Goal: Transaction & Acquisition: Purchase product/service

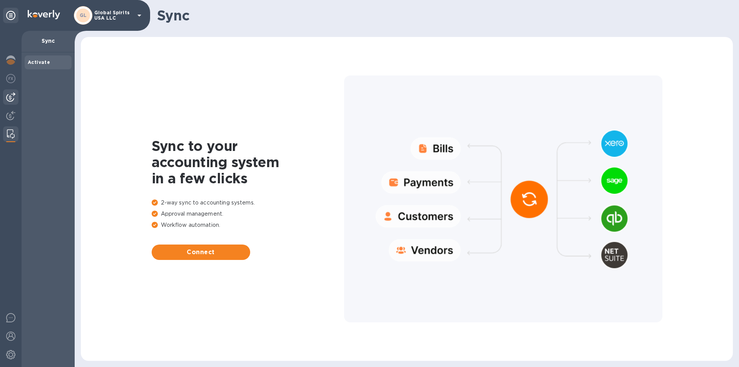
click at [8, 93] on img at bounding box center [10, 96] width 9 height 9
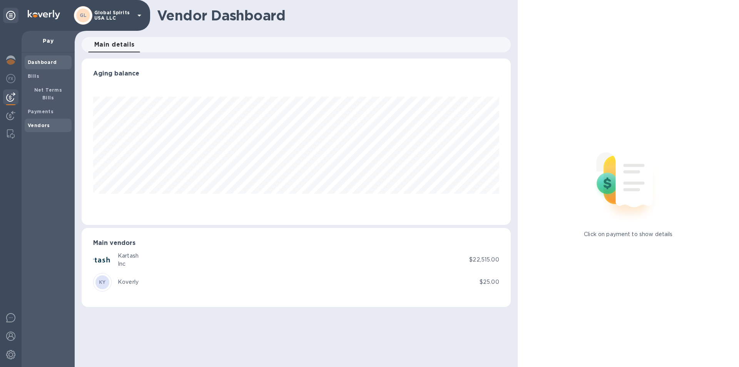
click at [36, 122] on b "Vendors" at bounding box center [39, 125] width 22 height 6
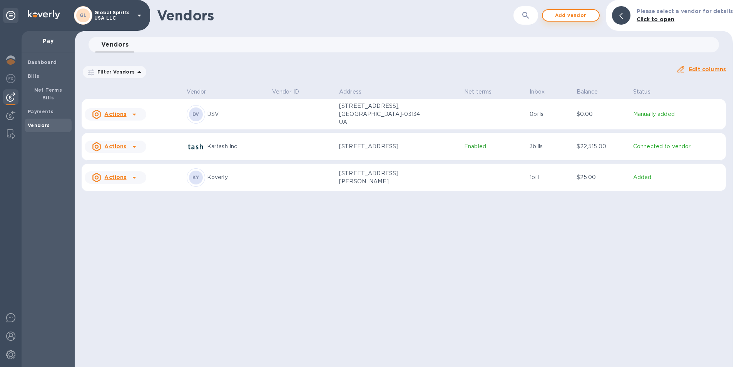
click at [569, 11] on span "Add vendor" at bounding box center [571, 15] width 44 height 9
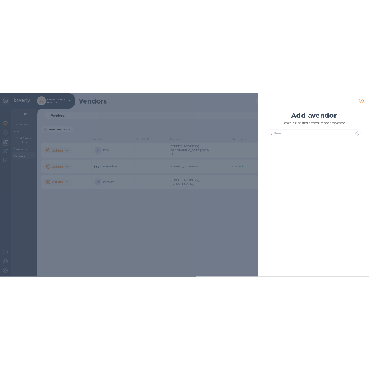
scroll to position [246, 195]
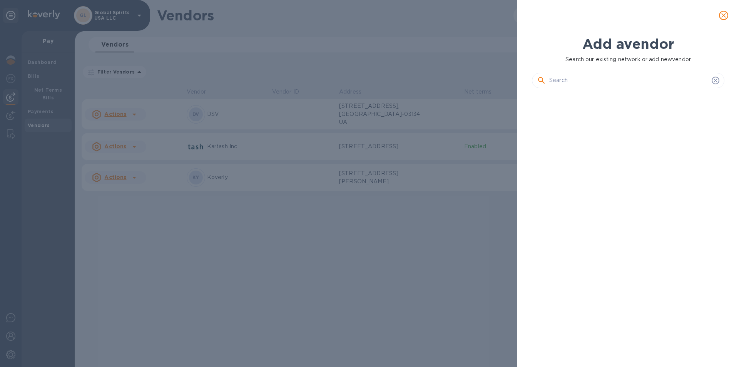
click at [590, 79] on input "text" at bounding box center [628, 81] width 159 height 12
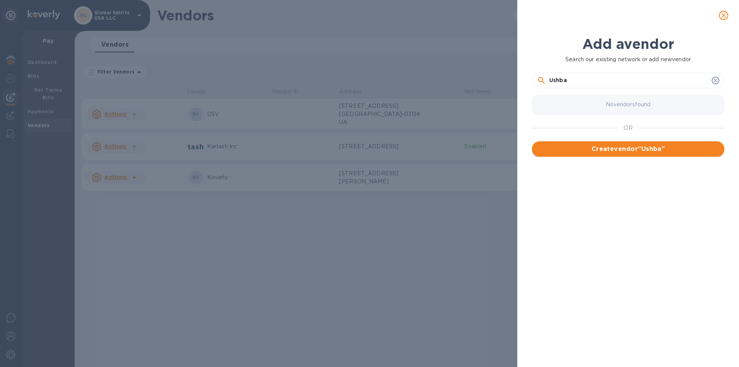
type input "Ushba"
click at [614, 152] on span "Create vendor " Ushba "" at bounding box center [628, 148] width 180 height 9
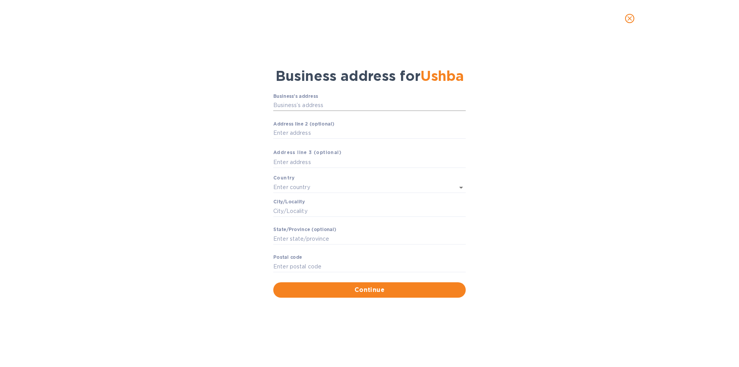
click at [292, 104] on input "Business’s аddress" at bounding box center [369, 106] width 192 height 12
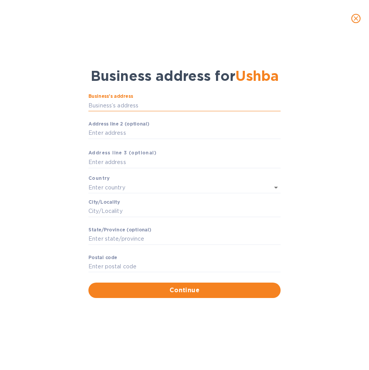
click at [124, 102] on input "Business’s аddress" at bounding box center [184, 106] width 192 height 12
paste input "20 Gr Lortkipankize st"
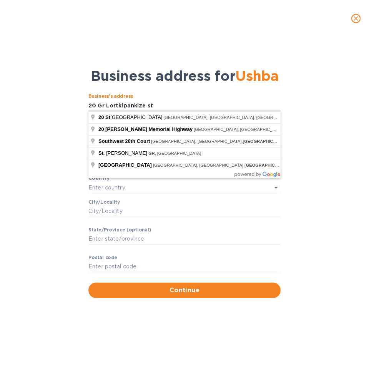
type input "20 Gr Lortkipankize st"
click at [349, 139] on div "Business’s аddress 20 Gr Lortkipankize st ​ Аddress line 2 (optional) ​ Аddress…" at bounding box center [184, 195] width 349 height 213
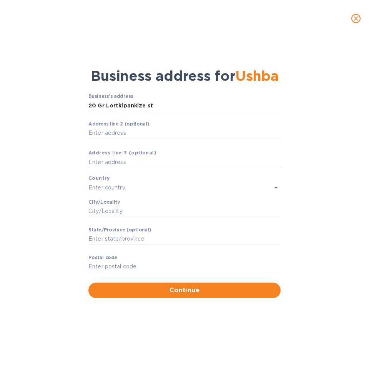
click at [112, 160] on input "text" at bounding box center [184, 163] width 192 height 12
paste input "[GEOGRAPHIC_DATA]"
type input "[GEOGRAPHIC_DATA]"
click at [134, 186] on input "text" at bounding box center [173, 187] width 171 height 11
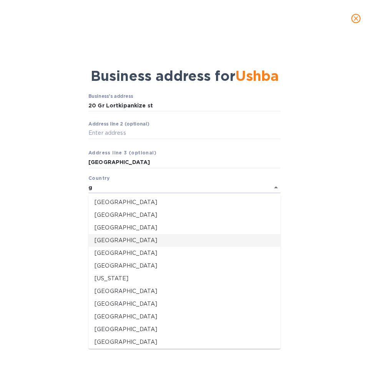
scroll to position [115, 0]
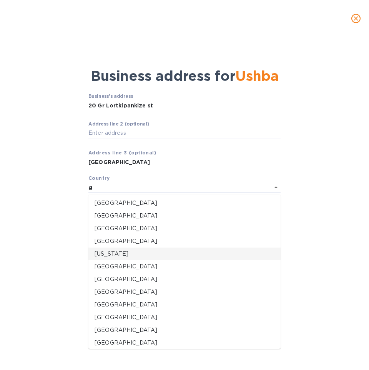
click at [111, 251] on p "[US_STATE]" at bounding box center [185, 254] width 180 height 8
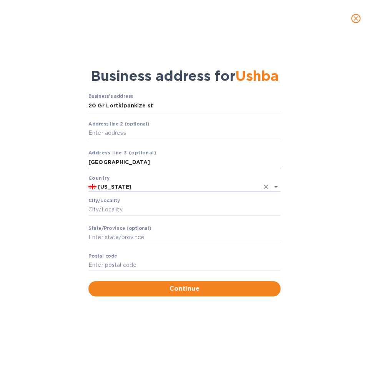
type input "[US_STATE]"
drag, startPoint x: 115, startPoint y: 160, endPoint x: 54, endPoint y: 152, distance: 60.8
click at [54, 152] on div "Business’s аddress 20 Gr Lortkipankize st ​ Аddress line 2 (optional) ​ Аddress…" at bounding box center [184, 195] width 349 height 212
click at [107, 209] on input "Сity/Locаlity" at bounding box center [184, 210] width 192 height 12
paste input "[GEOGRAPHIC_DATA]"
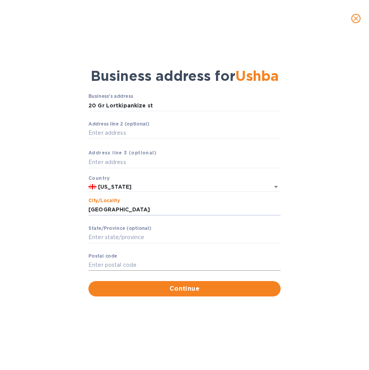
type input "[GEOGRAPHIC_DATA]"
click at [100, 263] on input "Pоstal cоde" at bounding box center [184, 265] width 192 height 12
type input "0179"
click at [113, 282] on button "Continue" at bounding box center [184, 288] width 192 height 15
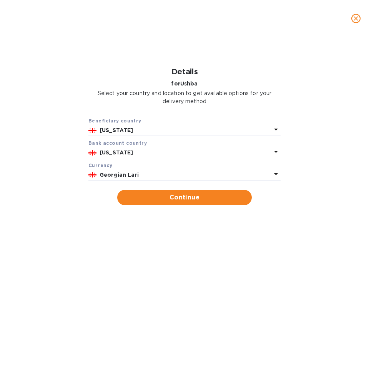
click at [135, 172] on b "Georgian Lari" at bounding box center [119, 175] width 39 height 6
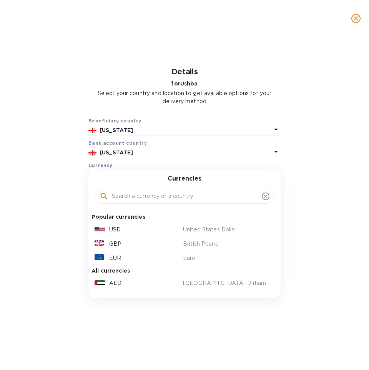
click at [111, 229] on p "USD" at bounding box center [115, 229] width 12 height 8
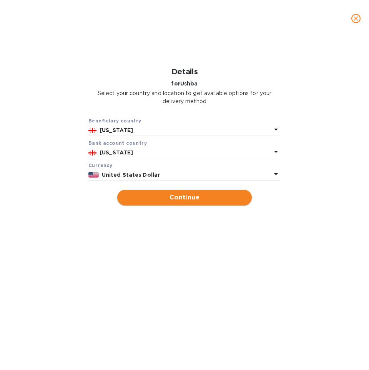
click at [164, 198] on span "Continue" at bounding box center [185, 197] width 122 height 9
type input "Ushba"
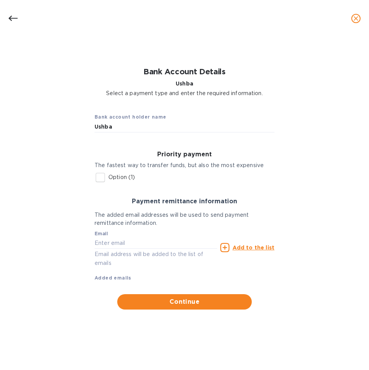
click at [100, 180] on input "Option (1)" at bounding box center [100, 177] width 16 height 16
checkbox input "true"
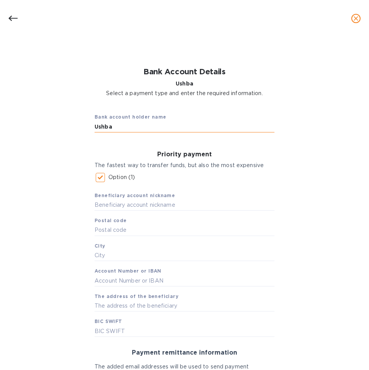
click at [122, 132] on input "Ushba" at bounding box center [185, 127] width 180 height 12
drag, startPoint x: 144, startPoint y: 127, endPoint x: 72, endPoint y: 120, distance: 71.9
click at [72, 120] on div "Bank account holder name Ushba Distillery Priority payment The fastest way to t…" at bounding box center [184, 283] width 349 height 363
type input "Ushba Distillery"
click at [121, 201] on input "text" at bounding box center [185, 205] width 180 height 12
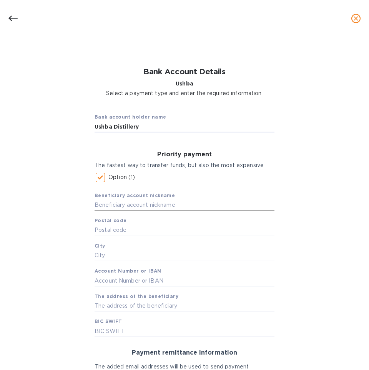
paste input "Ushba Distillery"
type input "Ushba Distillery"
click at [117, 228] on input "text" at bounding box center [185, 230] width 180 height 12
type input "0179"
click at [126, 254] on input "text" at bounding box center [185, 256] width 180 height 12
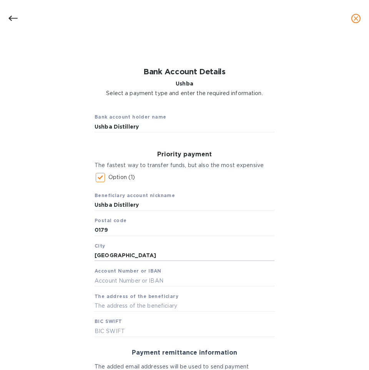
type input "[GEOGRAPHIC_DATA]"
click at [104, 284] on input "text" at bounding box center [185, 281] width 180 height 12
paste input "[FINANCIAL_ID]"
type input "[FINANCIAL_ID]"
click at [140, 305] on input "text" at bounding box center [185, 306] width 180 height 12
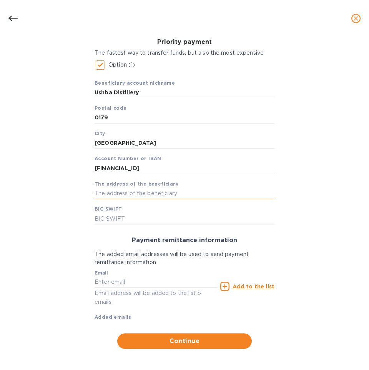
scroll to position [115, 0]
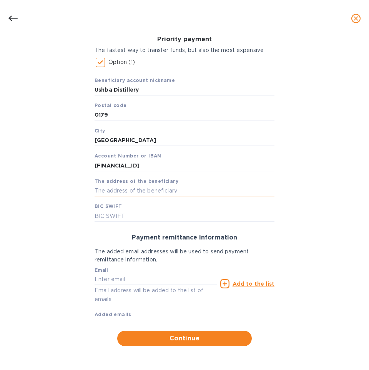
click at [130, 192] on input "text" at bounding box center [185, 191] width 180 height 12
paste input "20 Gr Lortkipankize st"
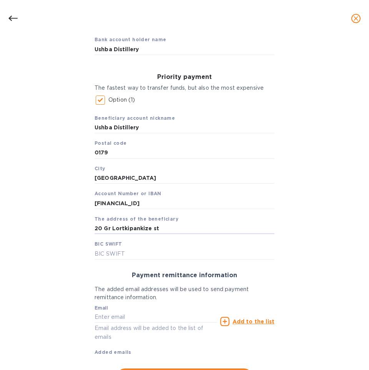
scroll to position [0, 0]
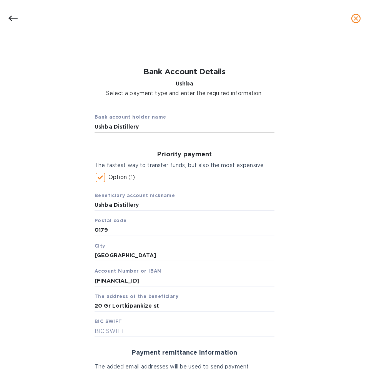
type input "20 Gr Lortkipankize st"
click at [156, 122] on input "Ushba Distillery" at bounding box center [185, 127] width 180 height 12
type input "Ushba Distillery LTD"
click at [156, 206] on input "Ushba Distillery" at bounding box center [185, 205] width 180 height 12
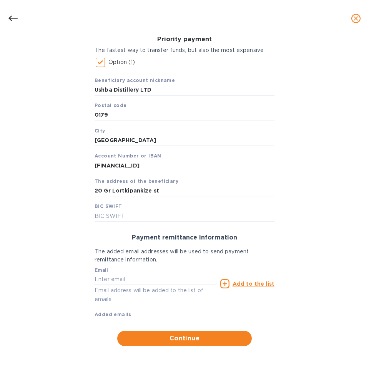
type input "Ushba Distillery LTD"
click at [115, 215] on input "text" at bounding box center [185, 216] width 180 height 12
paste input "[SWIFT_CODE]"
type input "[SWIFT_CODE]"
click at [304, 218] on div "Bank account holder name Ushba Distillery LTD Priority payment The fastest way …" at bounding box center [184, 168] width 349 height 363
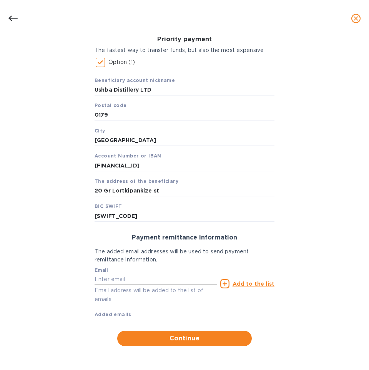
click at [142, 278] on input "text" at bounding box center [156, 280] width 123 height 12
type input "[EMAIL_ADDRESS][DOMAIN_NAME]"
click at [290, 205] on div "Bank account holder name Ushba Distillery LTD Priority payment The fastest way …" at bounding box center [184, 168] width 349 height 363
click at [182, 341] on span "Continue" at bounding box center [185, 338] width 122 height 9
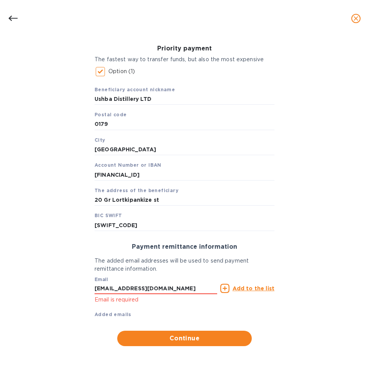
scroll to position [106, 0]
click at [240, 290] on u "Add to the list" at bounding box center [254, 288] width 42 height 6
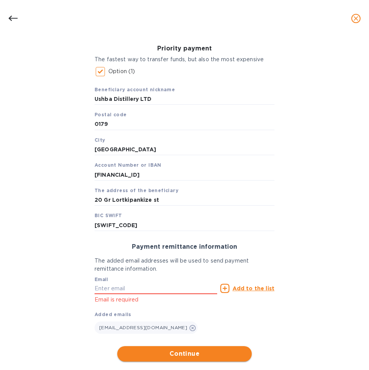
click at [174, 352] on span "Continue" at bounding box center [185, 353] width 122 height 9
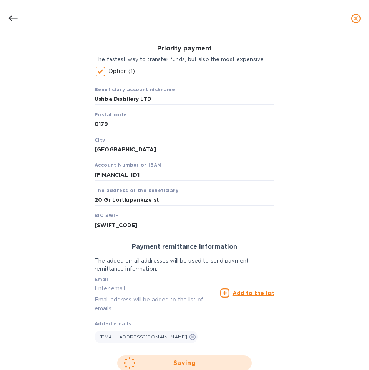
scroll to position [29, 0]
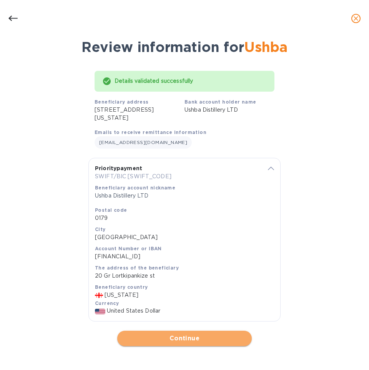
click at [181, 341] on span "Continue" at bounding box center [185, 338] width 122 height 9
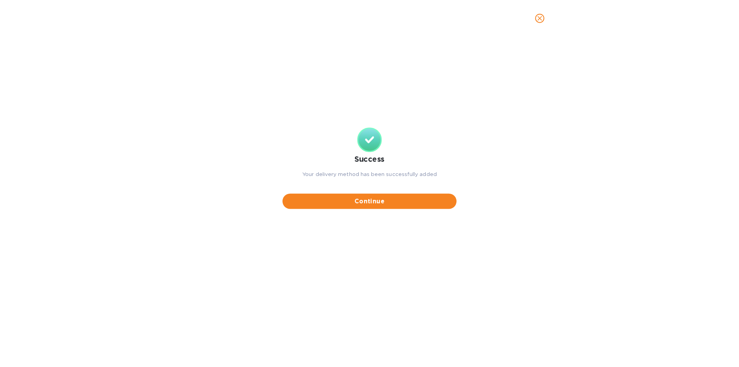
scroll to position [0, 0]
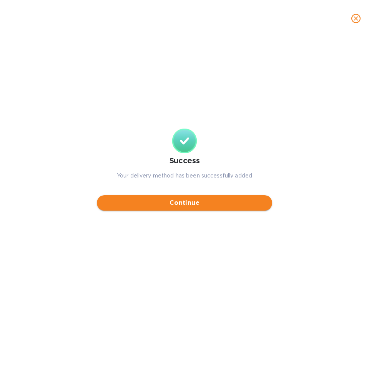
click at [207, 204] on span "Continue" at bounding box center [184, 202] width 163 height 9
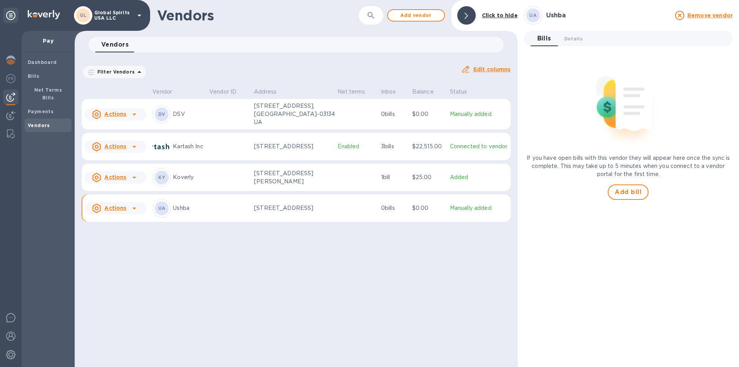
click at [228, 176] on td at bounding box center [228, 178] width 45 height 28
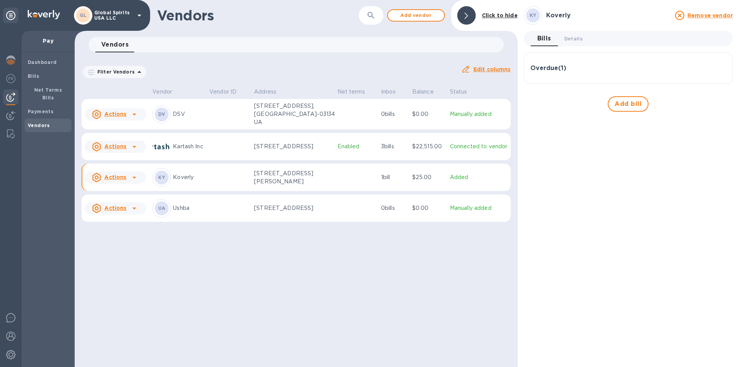
click at [457, 173] on p "Added" at bounding box center [479, 177] width 58 height 8
click at [565, 44] on button "Details 0" at bounding box center [573, 38] width 31 height 15
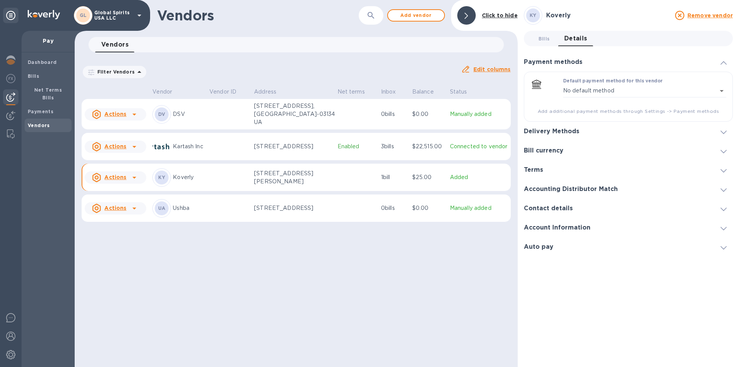
click at [550, 123] on div "Delivery Methods" at bounding box center [628, 131] width 209 height 19
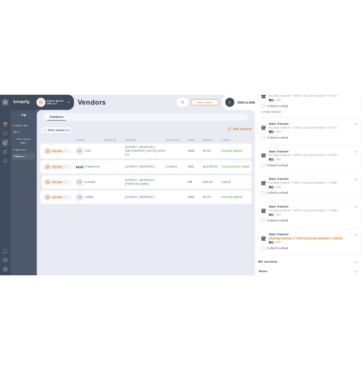
scroll to position [69, 0]
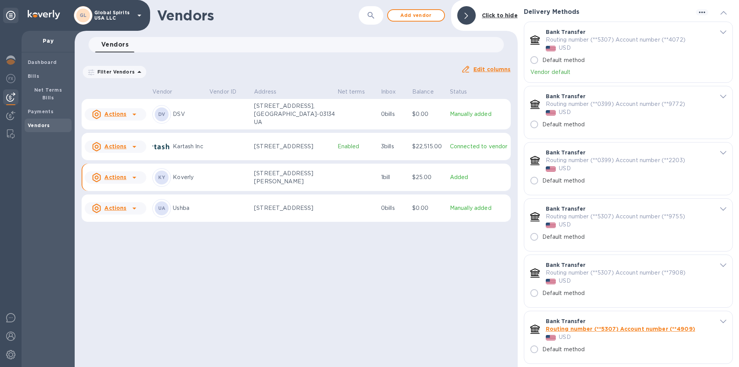
click at [209, 110] on td at bounding box center [228, 114] width 45 height 31
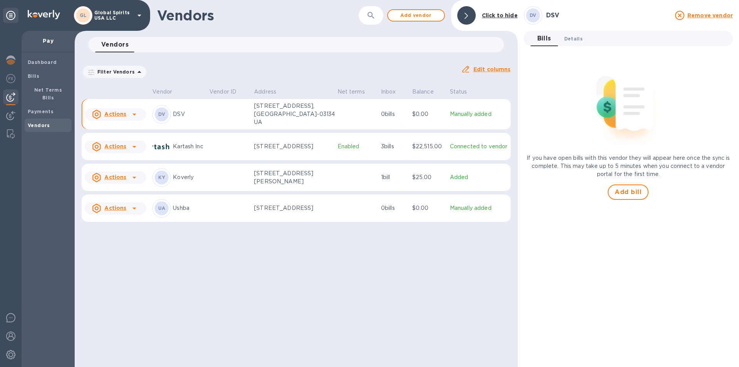
click at [572, 39] on span "Details 0" at bounding box center [573, 39] width 18 height 8
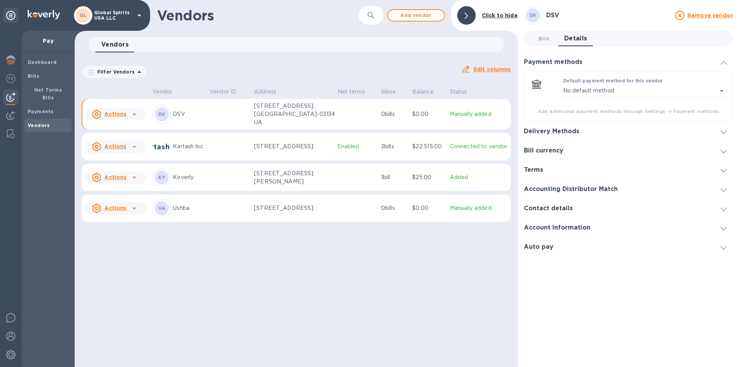
click at [542, 130] on h3 "Delivery Methods" at bounding box center [551, 131] width 55 height 7
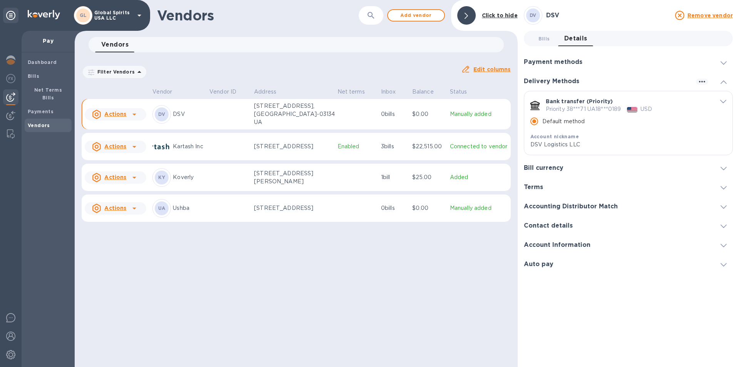
click at [315, 206] on p "[STREET_ADDRESS]" at bounding box center [292, 208] width 77 height 8
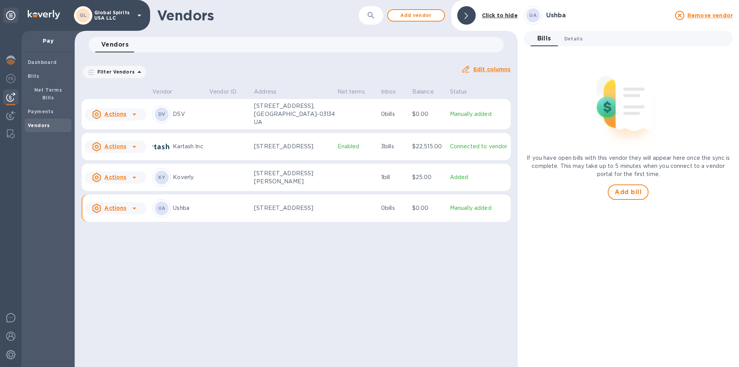
click at [577, 42] on span "Details 0" at bounding box center [573, 39] width 18 height 8
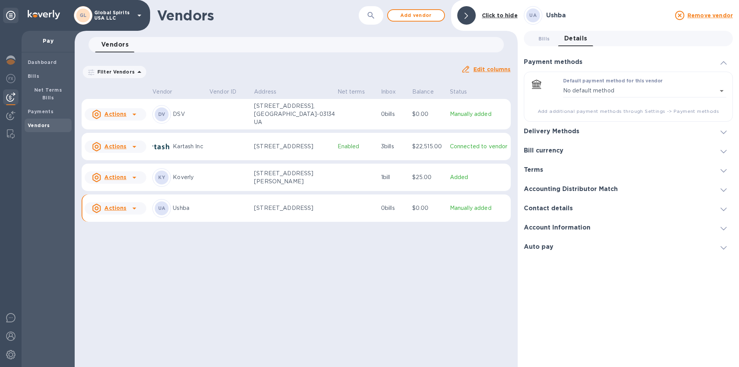
click at [568, 130] on h3 "Delivery Methods" at bounding box center [551, 131] width 55 height 7
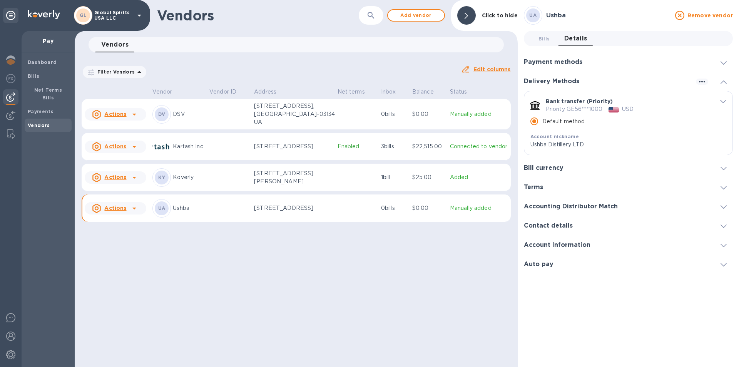
click at [284, 268] on div "Vendors ​ Add vendor Click to hide Vendors 0 Filter Vendors Auto pay: All Edit …" at bounding box center [296, 183] width 443 height 367
click at [11, 59] on img at bounding box center [10, 59] width 9 height 9
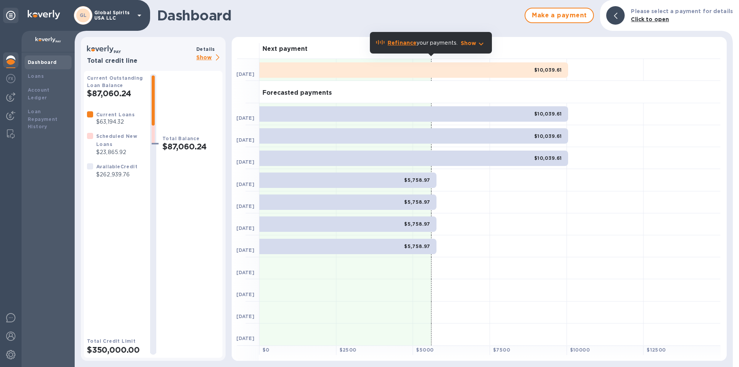
click at [41, 56] on div "Dashboard" at bounding box center [48, 62] width 47 height 14
click at [208, 56] on p "Show" at bounding box center [209, 58] width 26 height 10
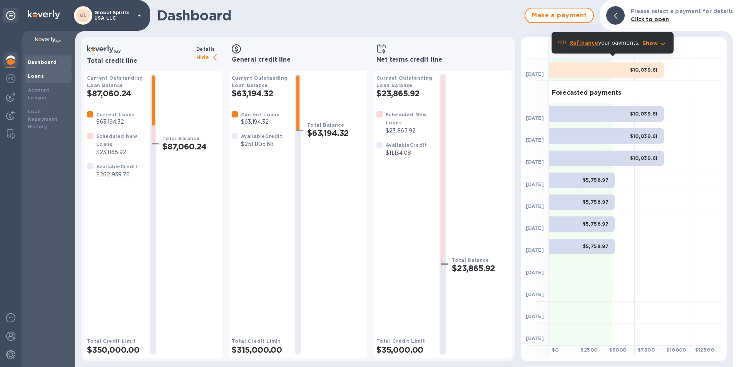
click at [28, 78] on b "Loans" at bounding box center [36, 76] width 16 height 6
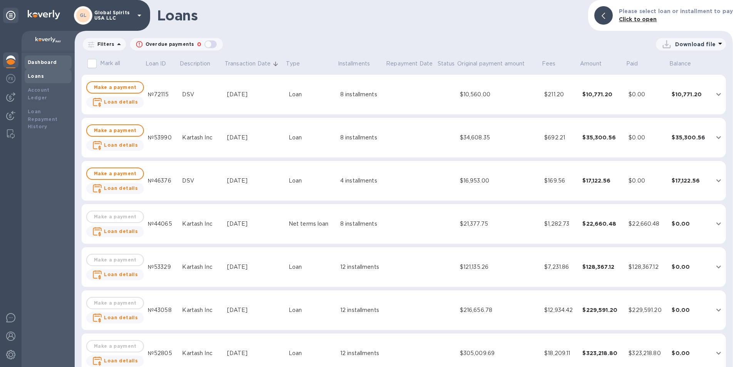
click at [47, 63] on b "Dashboard" at bounding box center [42, 62] width 29 height 6
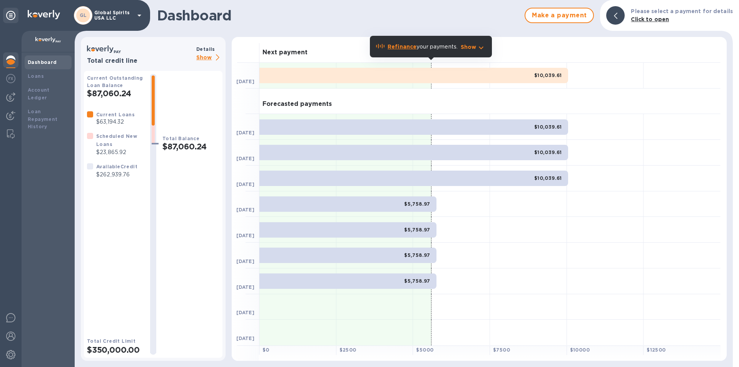
click at [212, 55] on p "Show" at bounding box center [209, 58] width 26 height 10
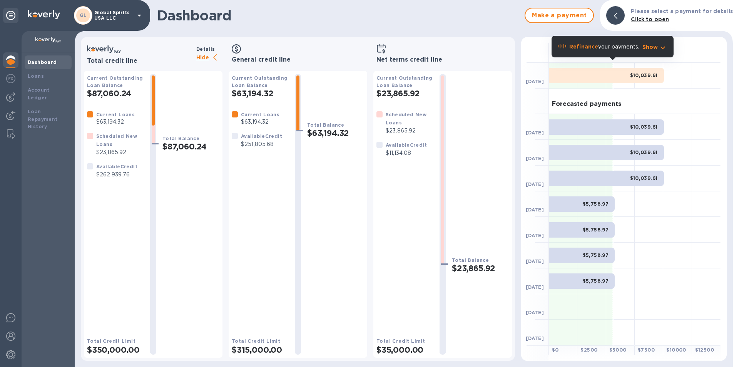
click at [251, 94] on h2 "$63,194.32" at bounding box center [260, 93] width 57 height 10
drag, startPoint x: 223, startPoint y: 86, endPoint x: 280, endPoint y: 88, distance: 57.0
click at [280, 88] on div "Total credit line Details Hide Current Outstanding Loan Balance $87,060.24 Curr…" at bounding box center [298, 199] width 434 height 324
click at [274, 116] on b "Current Loans" at bounding box center [260, 115] width 38 height 6
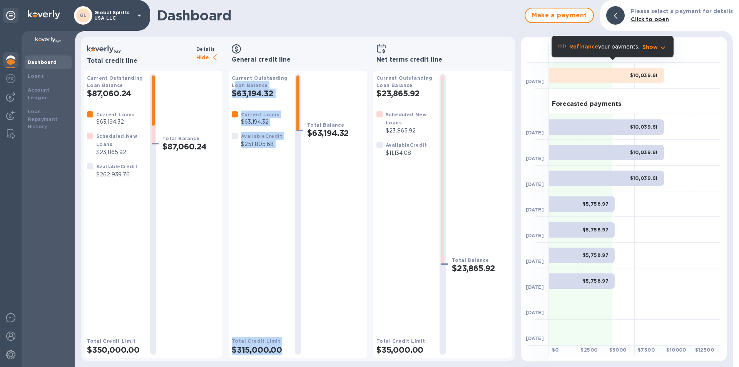
drag, startPoint x: 234, startPoint y: 87, endPoint x: 290, endPoint y: 129, distance: 69.7
click at [290, 129] on div "Current Outstanding Loan Balance $63,194.32 Current Loans $63,194.32 Available …" at bounding box center [298, 214] width 132 height 280
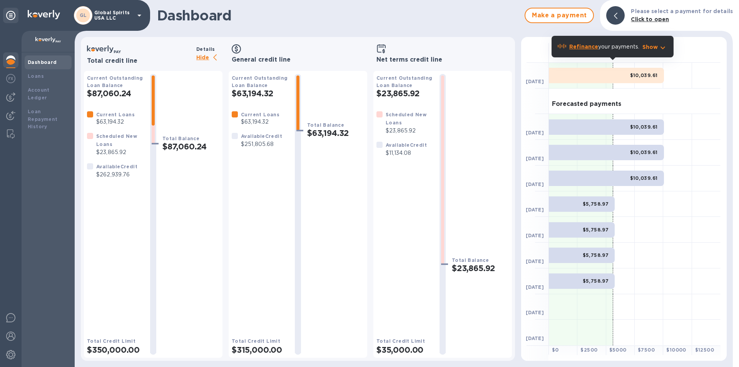
click at [406, 107] on div "Current Outstanding Loan Balance $23,865.92 Scheduled New Loans $23,865.92 Avai…" at bounding box center [404, 214] width 57 height 280
drag, startPoint x: 377, startPoint y: 90, endPoint x: 420, endPoint y: 135, distance: 62.9
click at [420, 135] on div "Current Outstanding Loan Balance $23,865.92 Scheduled New Loans $23,865.92 Avai…" at bounding box center [404, 214] width 57 height 280
click at [420, 136] on div "Scheduled New Loans $23,865.92" at bounding box center [404, 122] width 63 height 30
click at [37, 73] on b "Loans" at bounding box center [36, 76] width 16 height 6
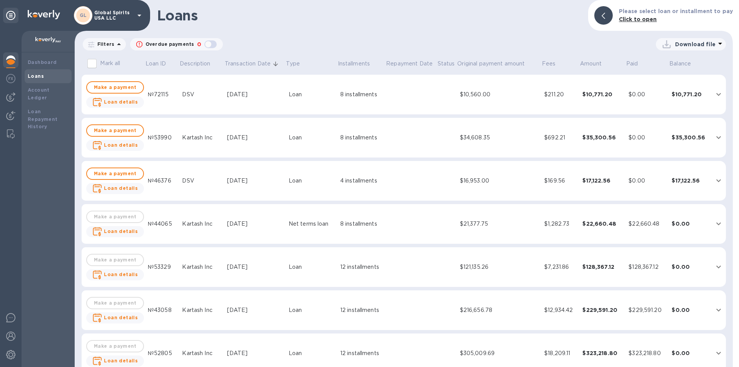
click at [97, 45] on p "Filters" at bounding box center [104, 44] width 20 height 7
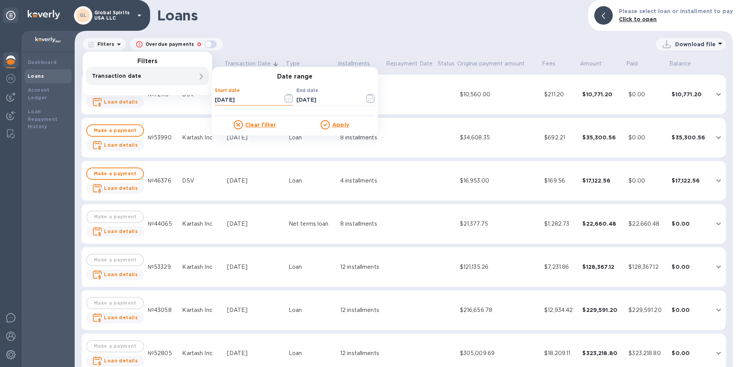
click at [233, 100] on input "[DATE]" at bounding box center [246, 100] width 62 height 12
click at [287, 97] on icon "button" at bounding box center [288, 97] width 9 height 9
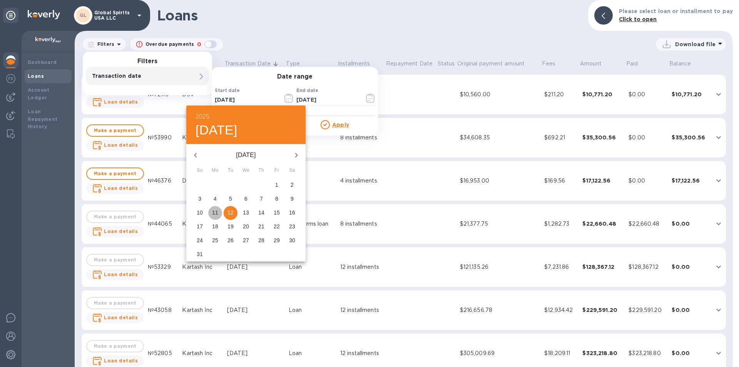
click at [217, 211] on p "11" at bounding box center [215, 213] width 6 height 8
type input "[DATE]"
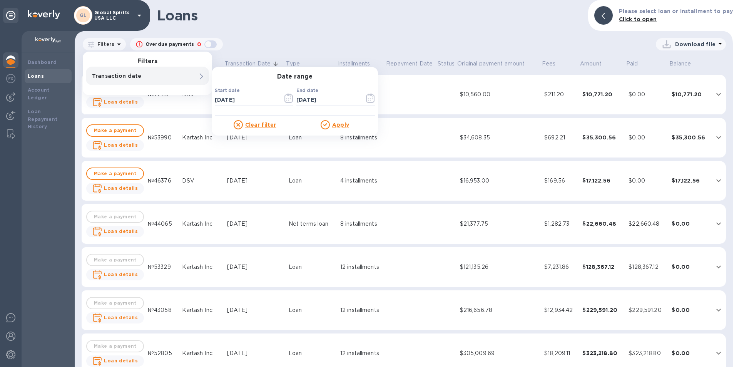
click at [344, 127] on u "Apply" at bounding box center [340, 125] width 17 height 6
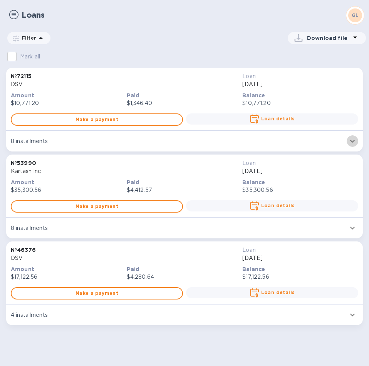
click at [352, 137] on icon "expand row" at bounding box center [351, 141] width 9 height 9
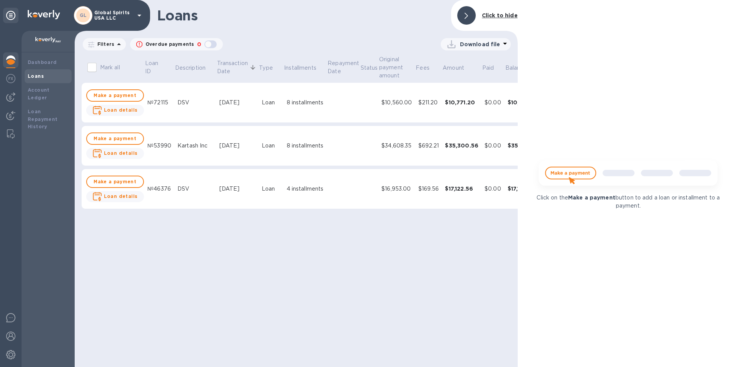
click at [379, 267] on div "Loans Click to hide Filters Overdue payments 0 Download file Mark all Loan ID D…" at bounding box center [296, 183] width 443 height 367
click at [462, 11] on div at bounding box center [466, 15] width 18 height 18
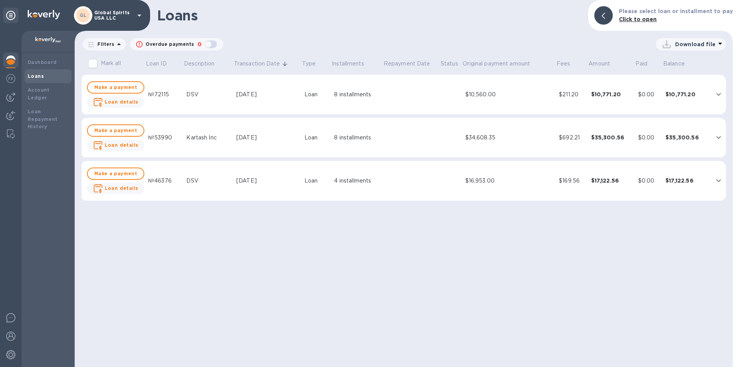
click at [716, 88] on button "expand row" at bounding box center [719, 94] width 12 height 12
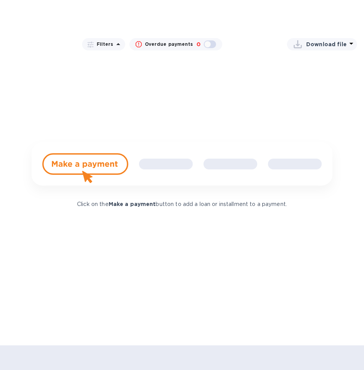
click at [347, 16] on icon at bounding box center [348, 16] width 3 height 6
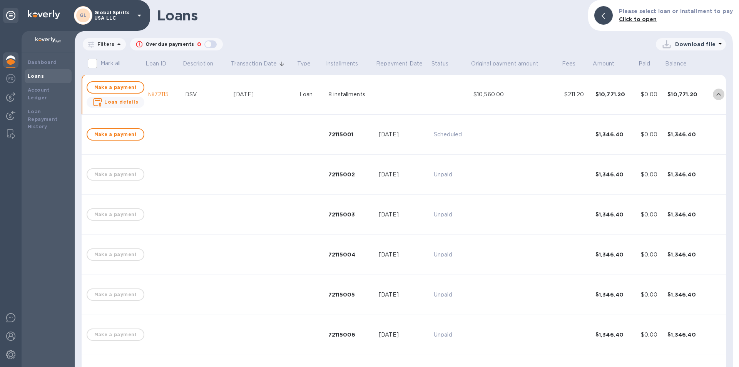
click at [717, 90] on icon "expand row" at bounding box center [718, 94] width 9 height 9
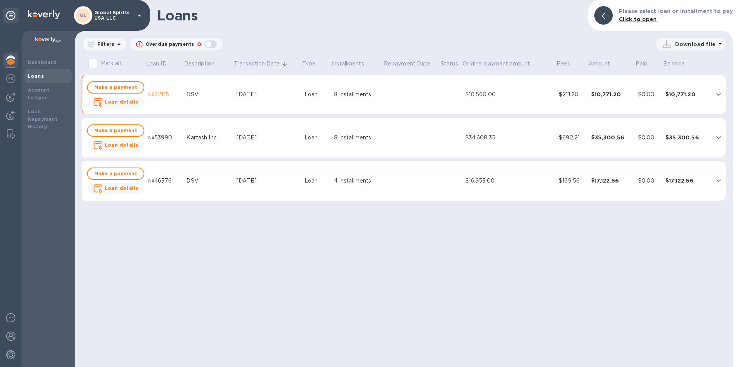
click at [667, 133] on td "$35,300.56" at bounding box center [685, 138] width 47 height 40
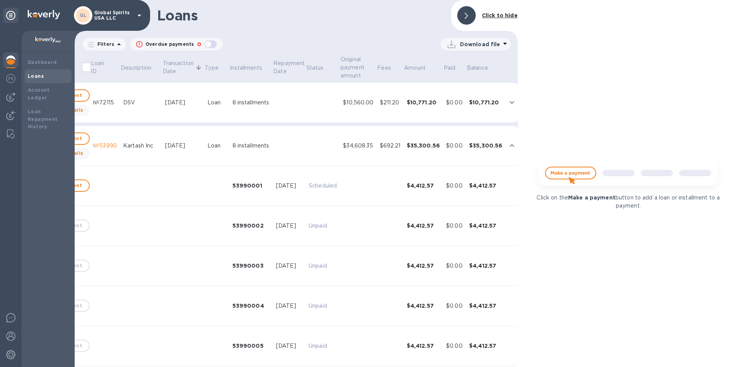
scroll to position [0, 52]
click at [507, 138] on td at bounding box center [514, 146] width 14 height 40
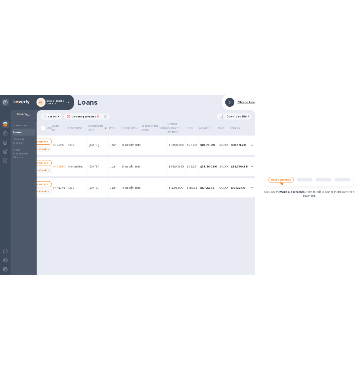
scroll to position [0, 33]
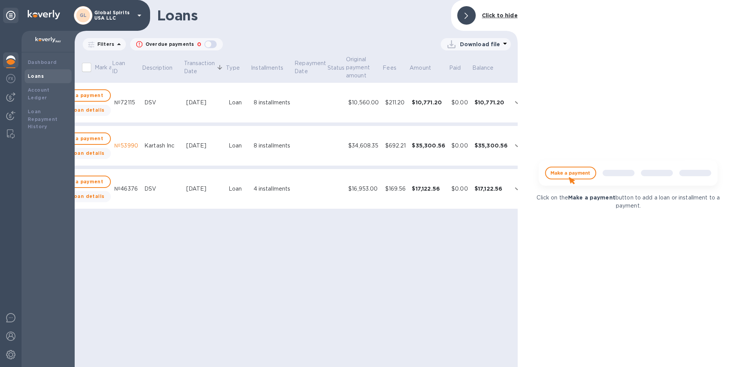
click at [271, 188] on div "4 installments" at bounding box center [272, 189] width 37 height 8
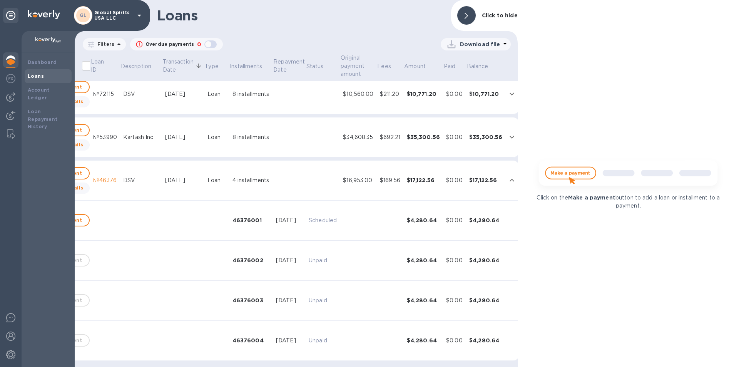
scroll to position [14, 52]
click at [507, 171] on td at bounding box center [514, 180] width 14 height 40
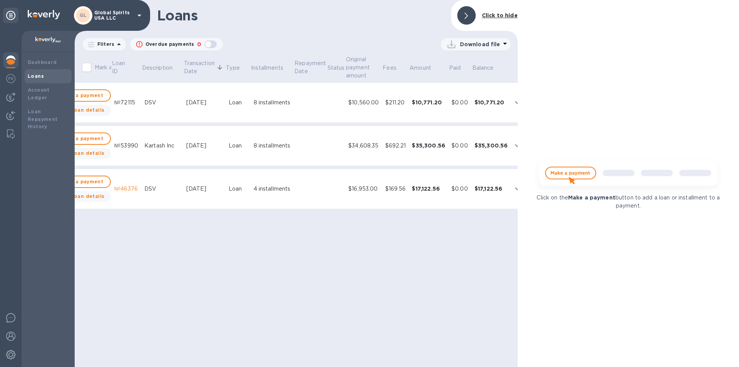
click at [466, 14] on icon at bounding box center [465, 16] width 3 height 6
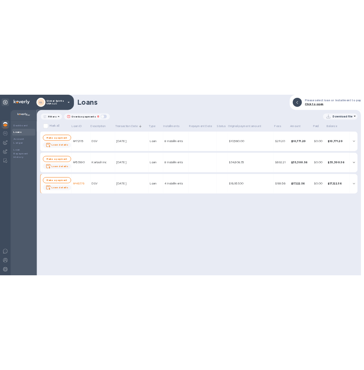
scroll to position [0, 0]
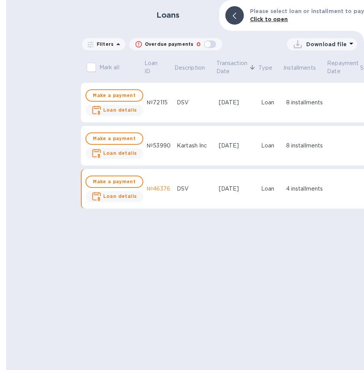
click at [0, 0] on img at bounding box center [0, 0] width 0 height 0
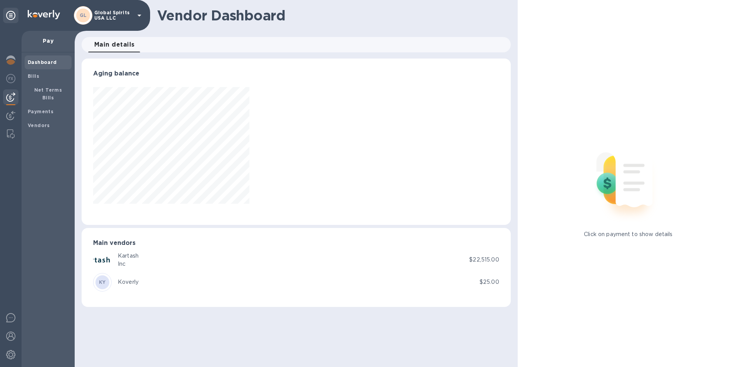
scroll to position [166, 429]
click at [37, 79] on span "Bills" at bounding box center [34, 76] width 12 height 8
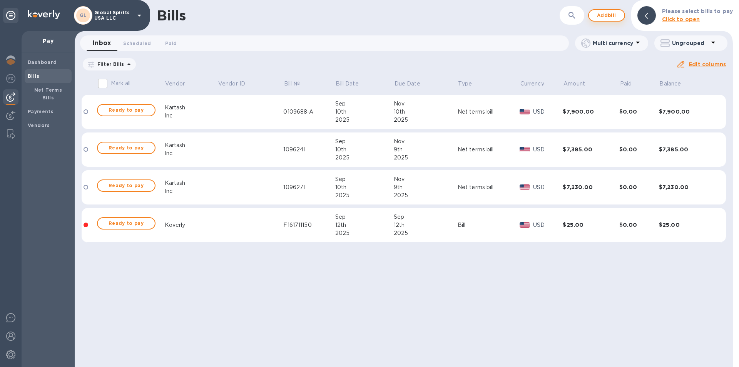
click at [707, 13] on b "Please select bills to pay" at bounding box center [697, 11] width 71 height 6
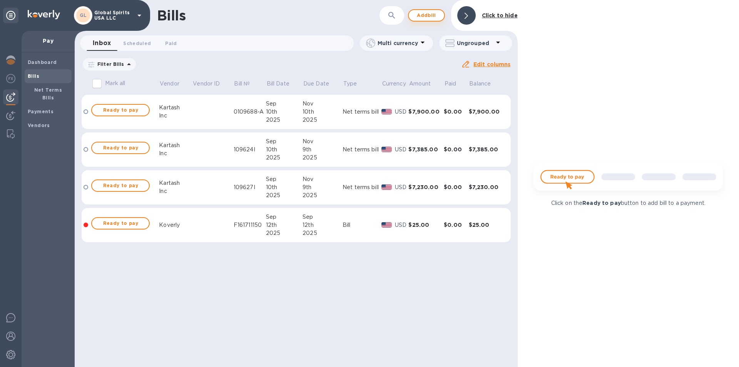
click at [422, 16] on span "Add bill" at bounding box center [426, 15] width 23 height 9
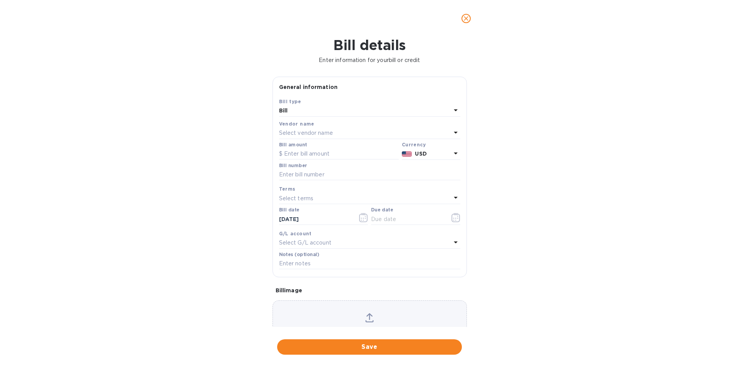
click at [323, 130] on p "Select vendor name" at bounding box center [306, 133] width 54 height 8
click at [295, 219] on p "Ushba" at bounding box center [366, 219] width 163 height 8
click at [309, 152] on input "text" at bounding box center [339, 154] width 120 height 12
type input "32,000"
click at [302, 174] on input "text" at bounding box center [369, 175] width 181 height 12
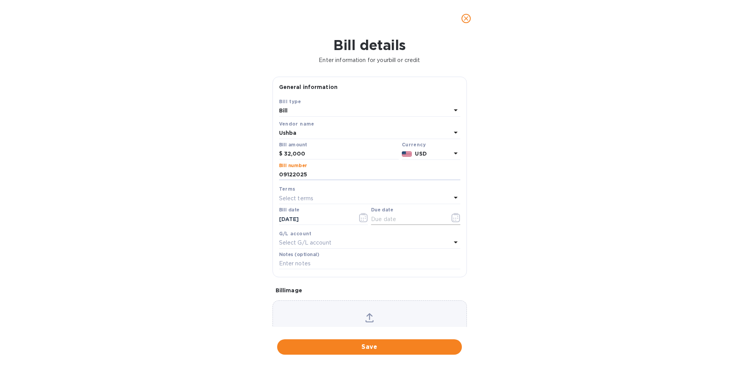
type input "09122025"
click at [421, 218] on input "text" at bounding box center [407, 219] width 73 height 12
click at [453, 219] on icon "button" at bounding box center [453, 217] width 1 height 1
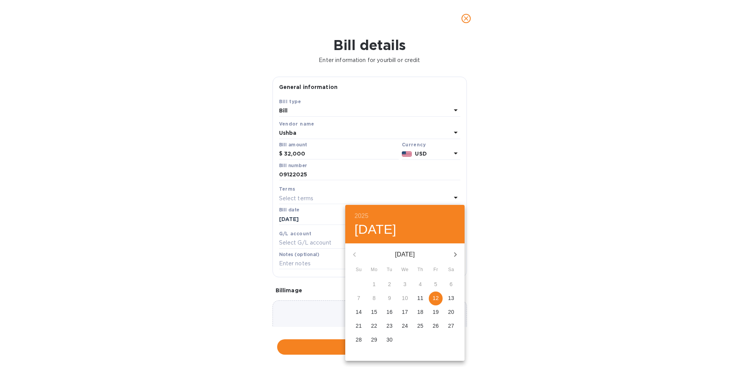
click at [437, 301] on p "12" at bounding box center [435, 298] width 6 height 8
type input "[DATE]"
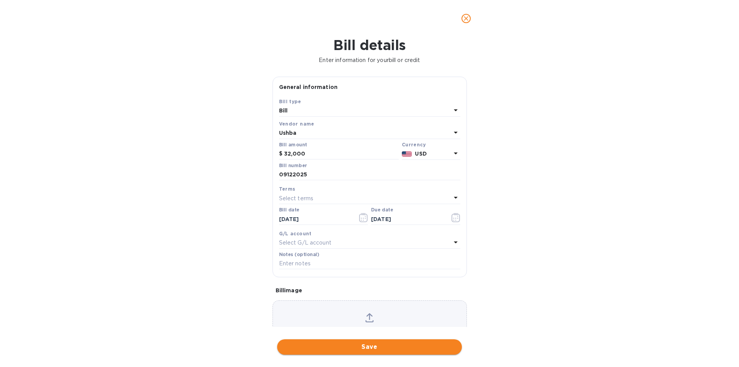
click at [367, 343] on span "Save" at bounding box center [369, 346] width 172 height 9
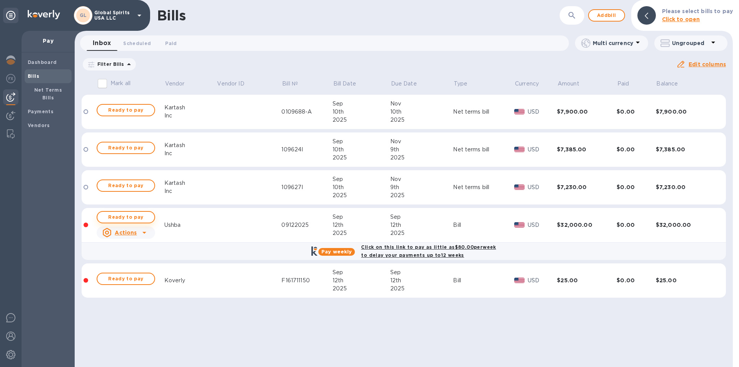
click at [123, 214] on span "Ready to pay" at bounding box center [126, 216] width 45 height 9
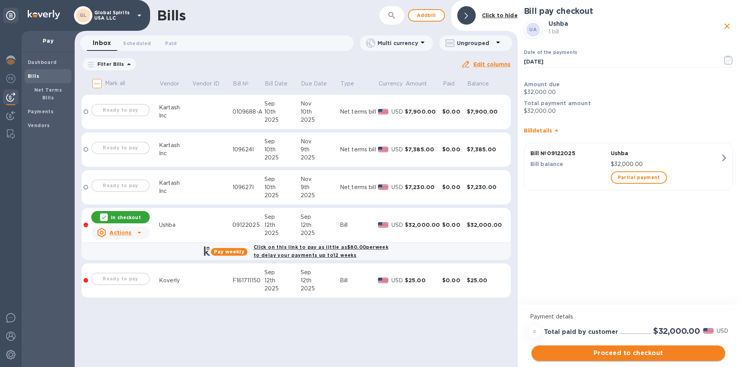
click at [604, 357] on span "Proceed to checkout" at bounding box center [628, 352] width 181 height 9
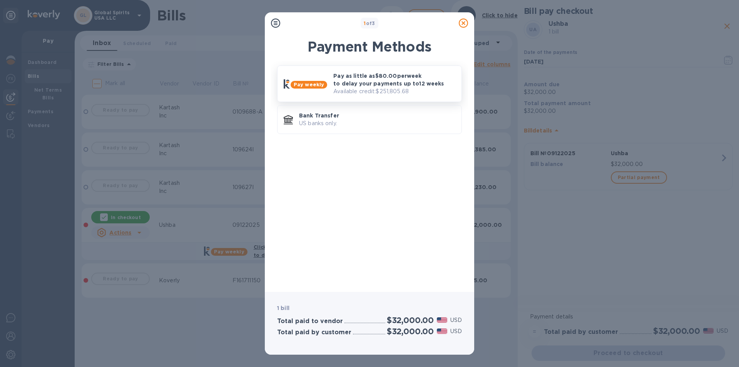
click at [352, 81] on p "Pay as little as $80.00 per week to delay your payments up to 12 weeks" at bounding box center [394, 79] width 122 height 15
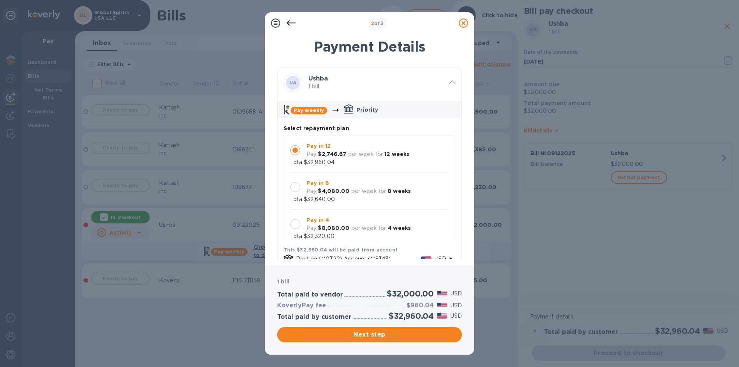
click at [297, 186] on div at bounding box center [295, 187] width 10 height 10
click at [376, 334] on span "Next step" at bounding box center [369, 334] width 172 height 9
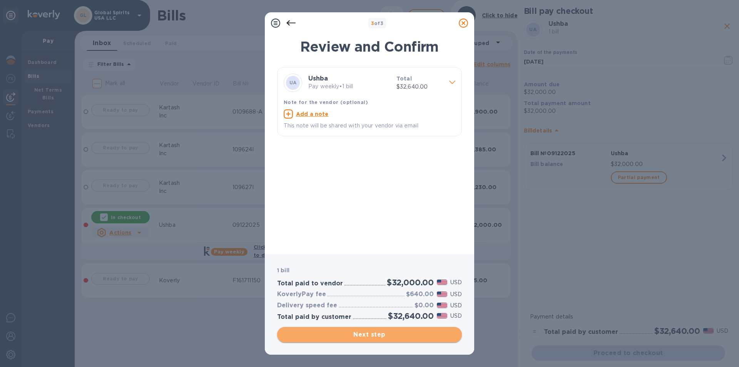
click at [372, 333] on span "Next step" at bounding box center [369, 334] width 172 height 9
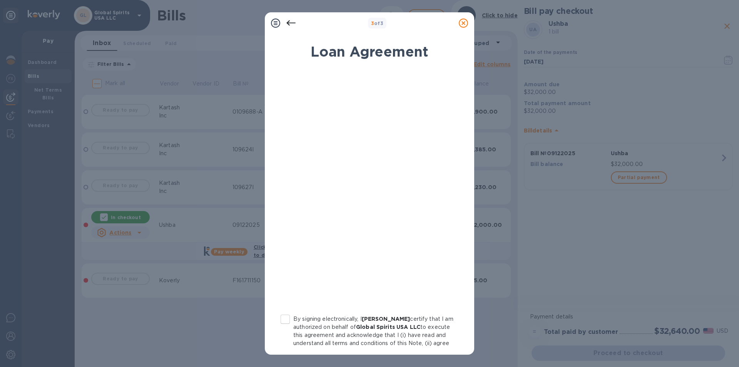
click at [286, 319] on input "By signing electronically, I [PERSON_NAME] certify that I am authorized on beha…" at bounding box center [285, 319] width 16 height 16
checkbox input "true"
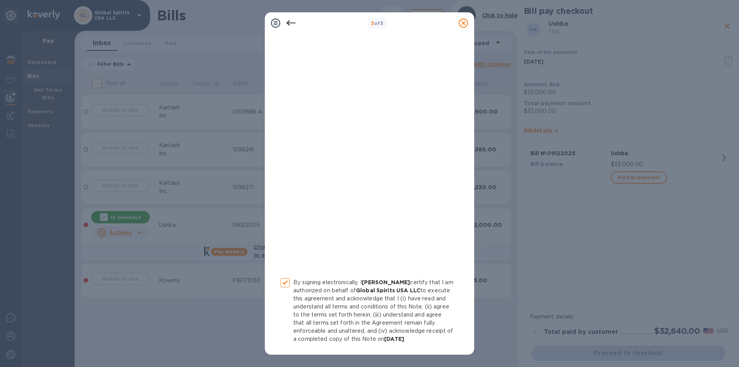
scroll to position [72, 0]
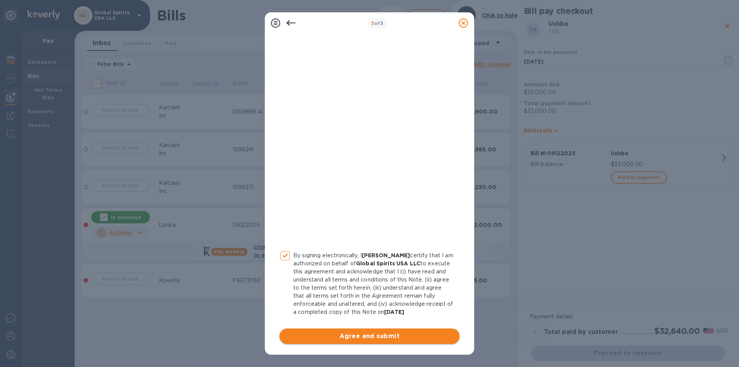
click at [357, 336] on span "Agree and submit" at bounding box center [369, 335] width 168 height 9
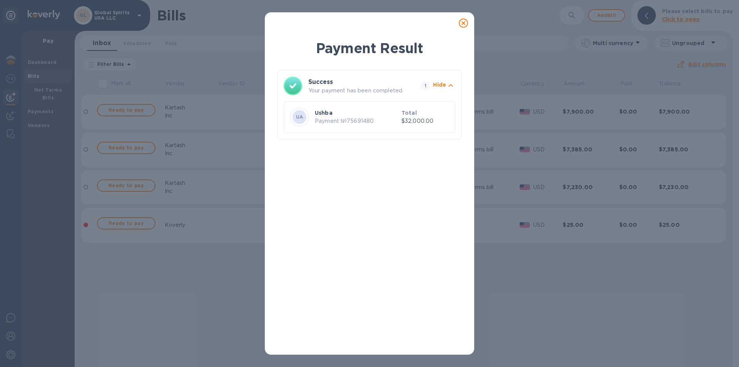
click at [463, 22] on icon at bounding box center [463, 22] width 9 height 9
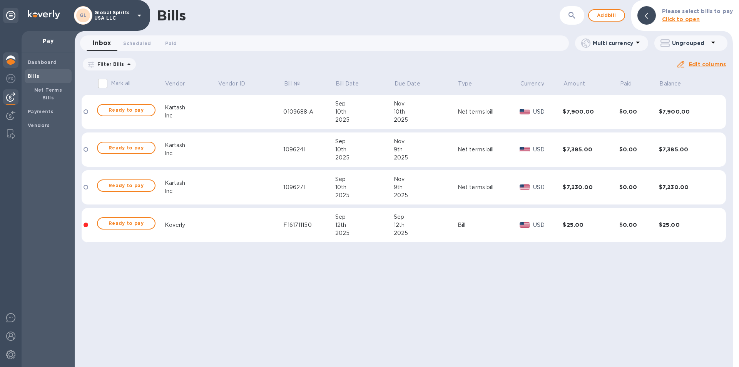
click at [9, 62] on img at bounding box center [10, 59] width 9 height 9
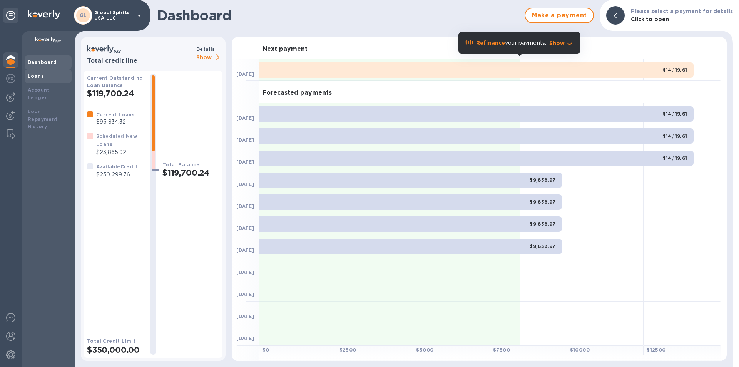
click at [39, 74] on b "Loans" at bounding box center [36, 76] width 16 height 6
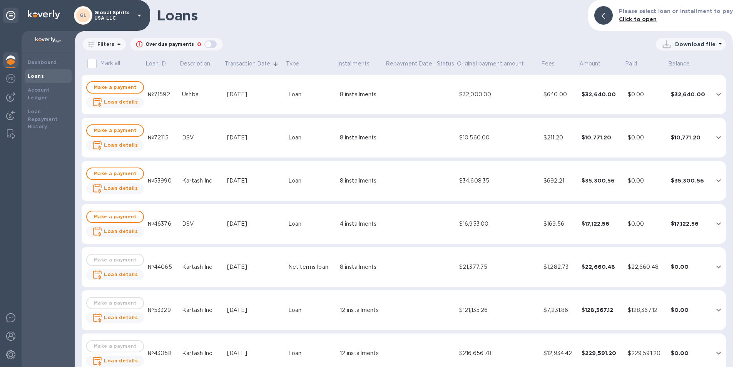
click at [302, 89] on td "Loan" at bounding box center [311, 95] width 52 height 40
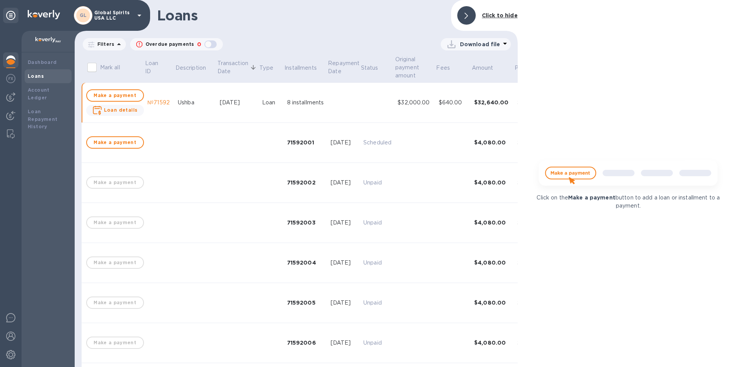
click at [104, 40] on div "Filters" at bounding box center [104, 44] width 43 height 12
click at [104, 45] on p "Filters" at bounding box center [104, 44] width 20 height 7
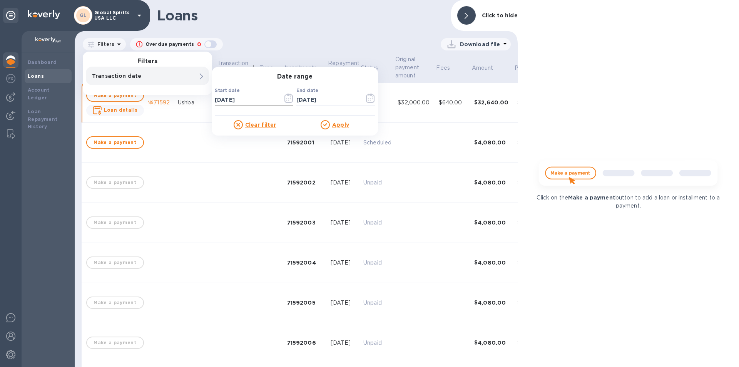
click at [287, 95] on icon "button" at bounding box center [288, 97] width 8 height 9
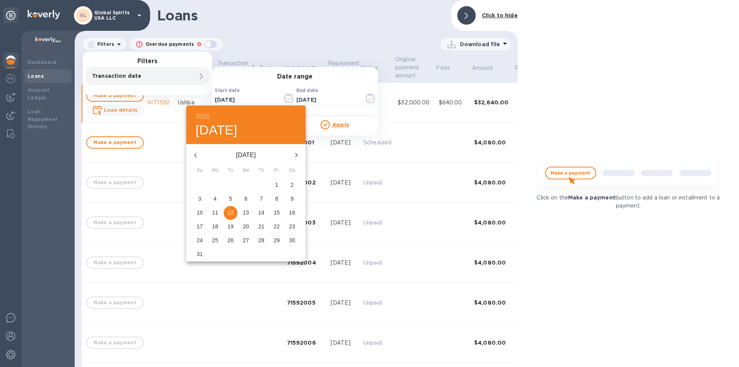
click at [227, 210] on span "12" at bounding box center [231, 213] width 14 height 8
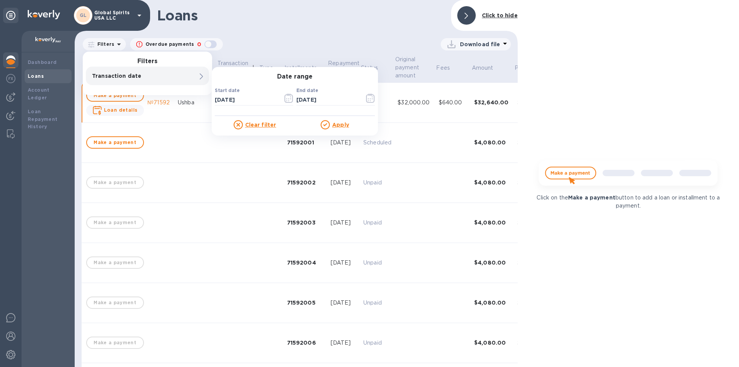
click at [336, 122] on u "Apply" at bounding box center [340, 125] width 17 height 6
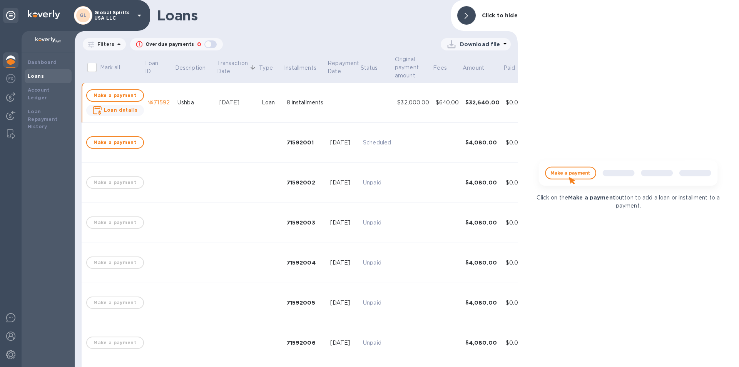
click at [100, 44] on p "Filters" at bounding box center [104, 44] width 20 height 7
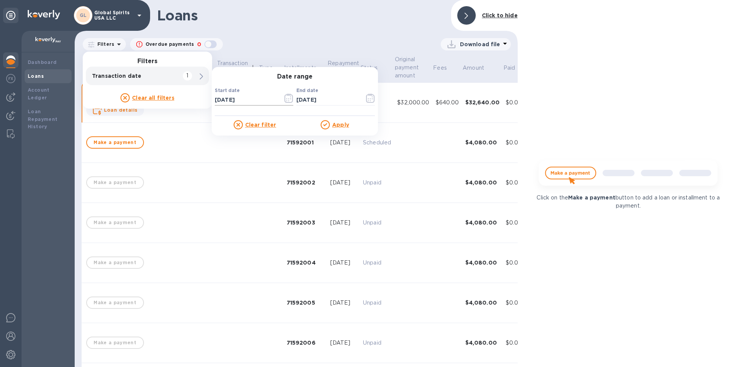
click at [290, 95] on icon "button" at bounding box center [288, 97] width 8 height 9
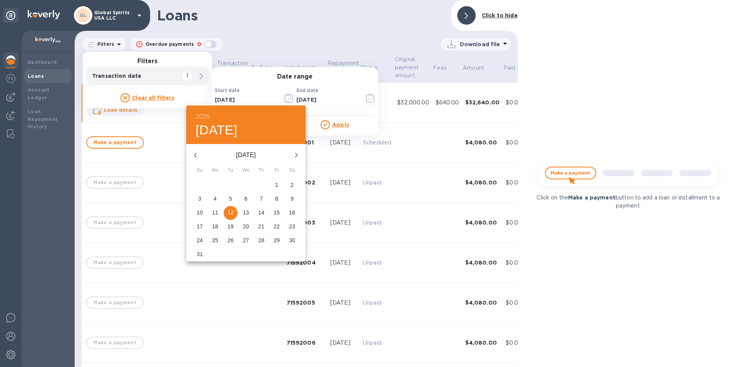
click at [300, 154] on icon "button" at bounding box center [296, 154] width 9 height 9
click at [276, 197] on p "12" at bounding box center [277, 199] width 6 height 8
type input "[DATE]"
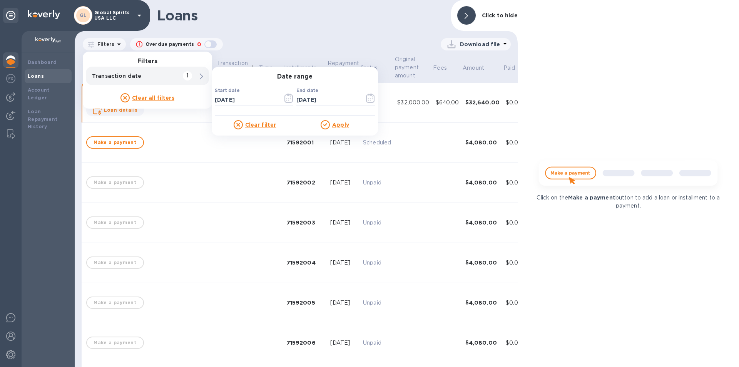
click at [341, 119] on div "Clear filter Apply" at bounding box center [295, 122] width 160 height 13
click at [339, 127] on u "Apply" at bounding box center [340, 125] width 17 height 6
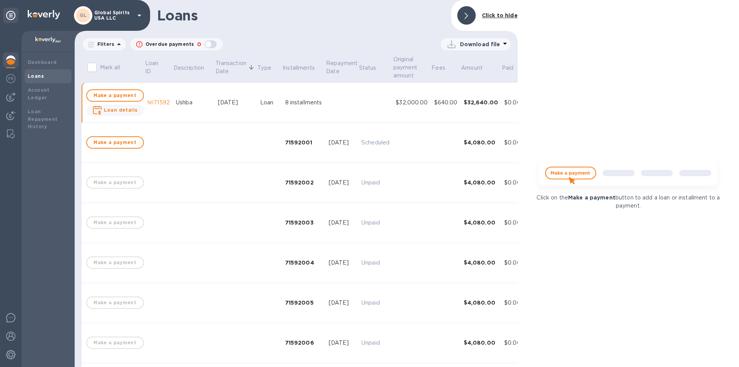
click at [467, 17] on icon at bounding box center [465, 16] width 3 height 6
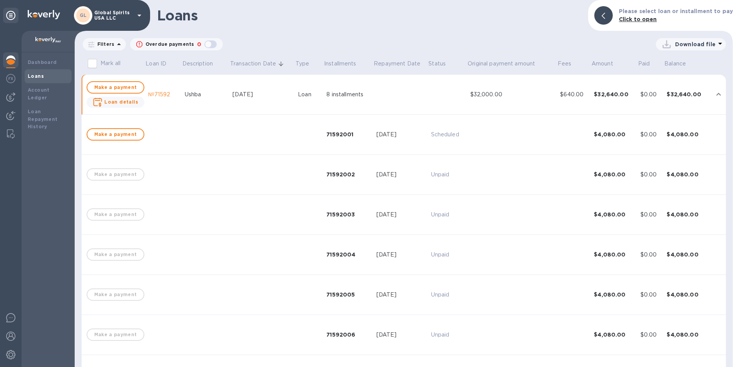
click at [684, 46] on p "Download file" at bounding box center [695, 44] width 40 height 8
click at [673, 90] on li "PDF file" at bounding box center [691, 84] width 52 height 22
